Goal: Information Seeking & Learning: Learn about a topic

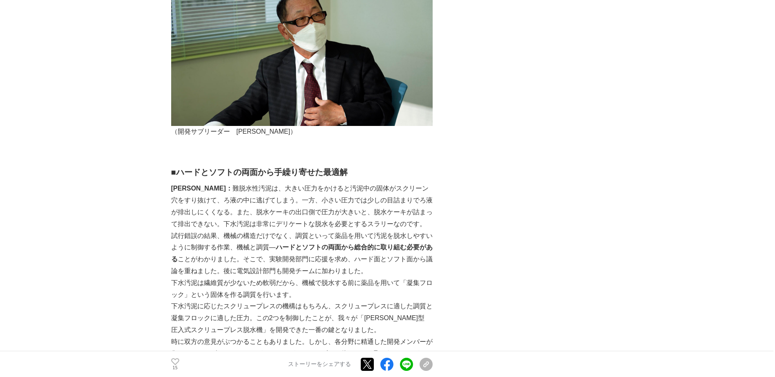
scroll to position [1919, 0]
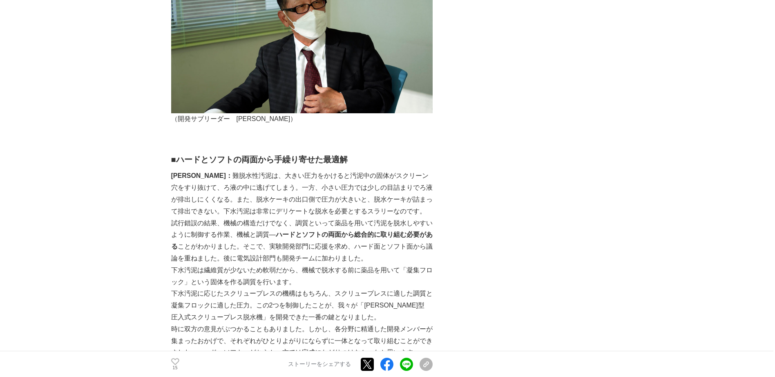
scroll to position [1960, 0]
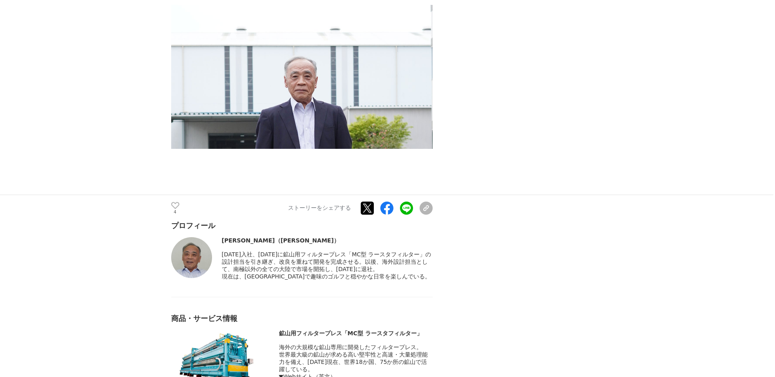
scroll to position [5023, 0]
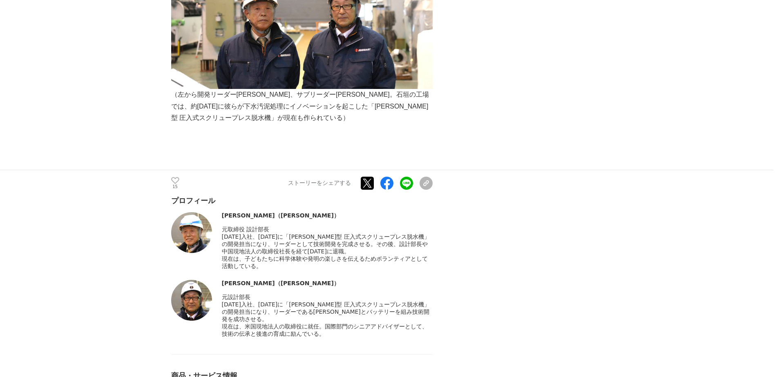
scroll to position [4288, 0]
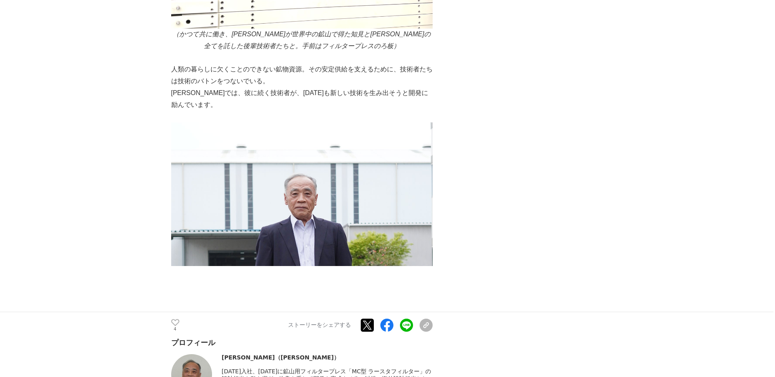
scroll to position [5023, 0]
